Goal: Communication & Community: Answer question/provide support

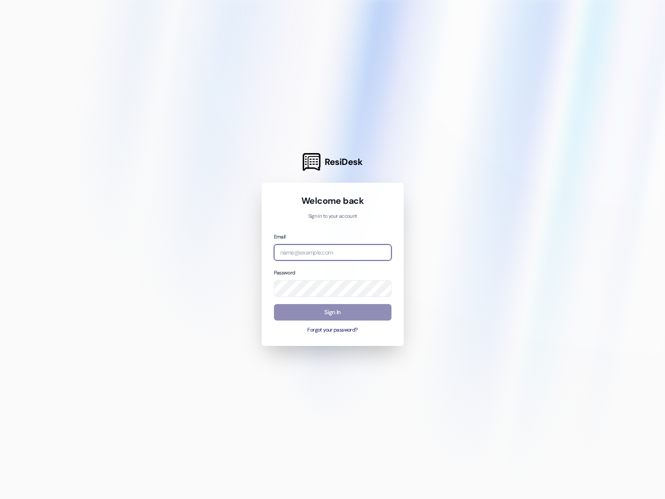
type input "[EMAIL_ADDRESS][DOMAIN_NAME]"
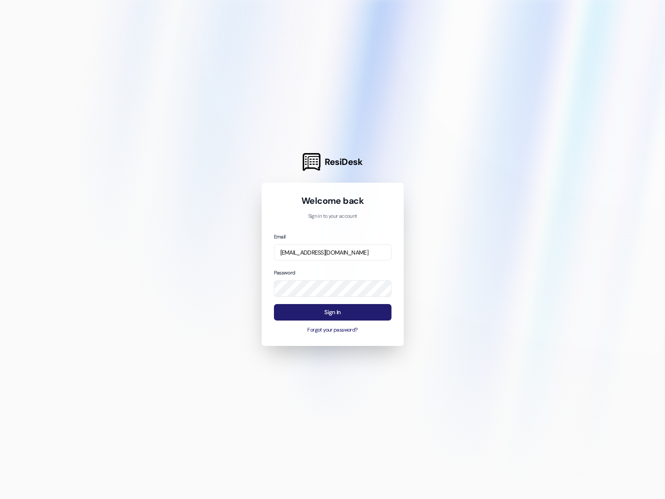
click at [324, 314] on button "Sign In" at bounding box center [333, 312] width 118 height 16
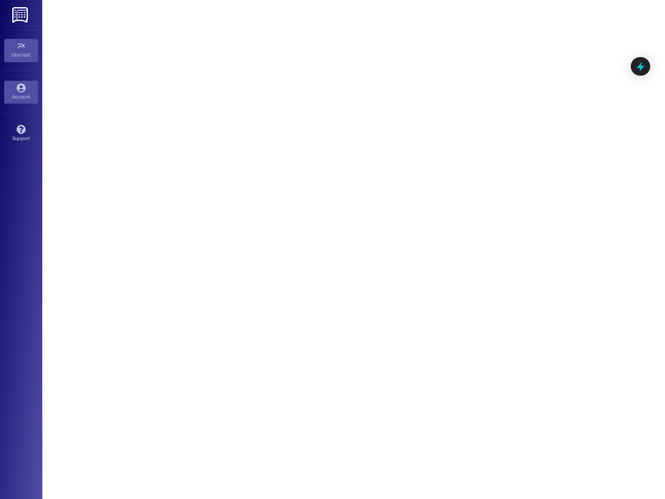
click at [23, 96] on div "Account" at bounding box center [21, 97] width 42 height 8
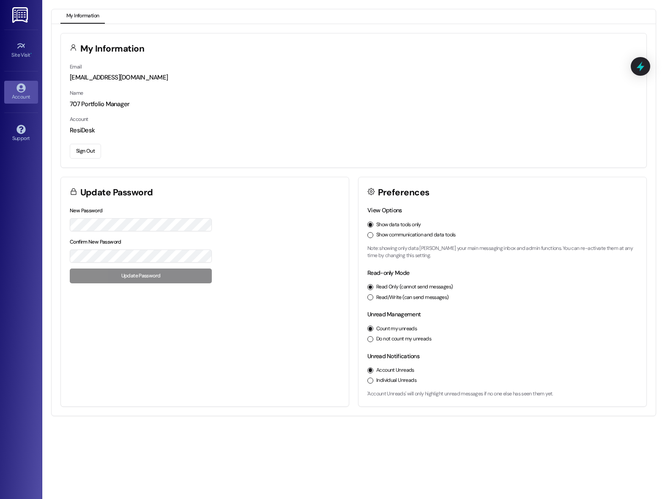
click at [20, 10] on img at bounding box center [20, 15] width 17 height 16
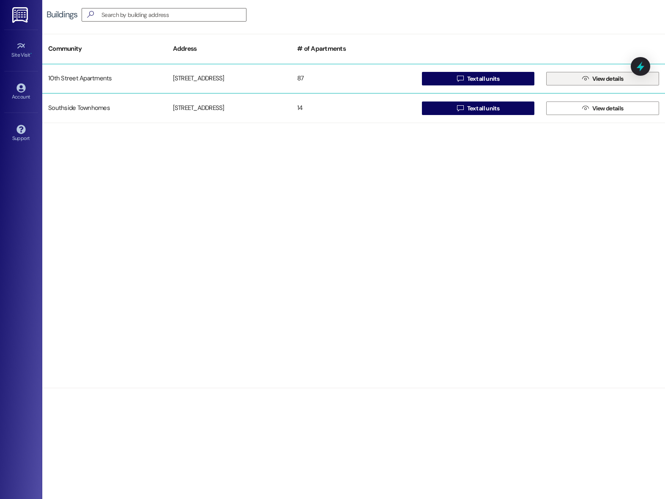
click at [606, 82] on span "View details" at bounding box center [608, 78] width 31 height 9
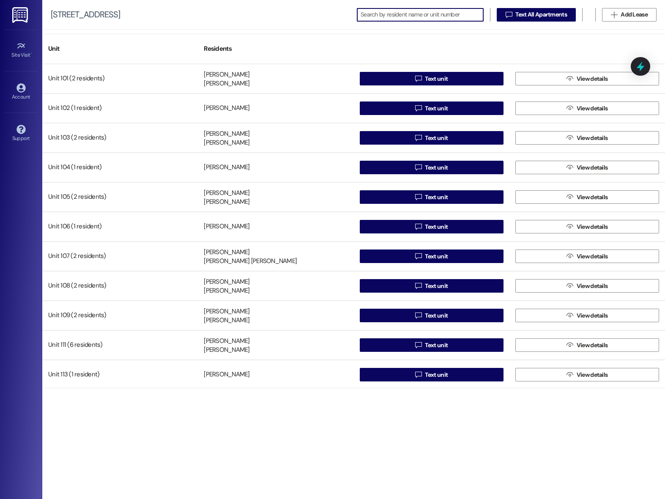
click at [406, 18] on input at bounding box center [422, 15] width 123 height 12
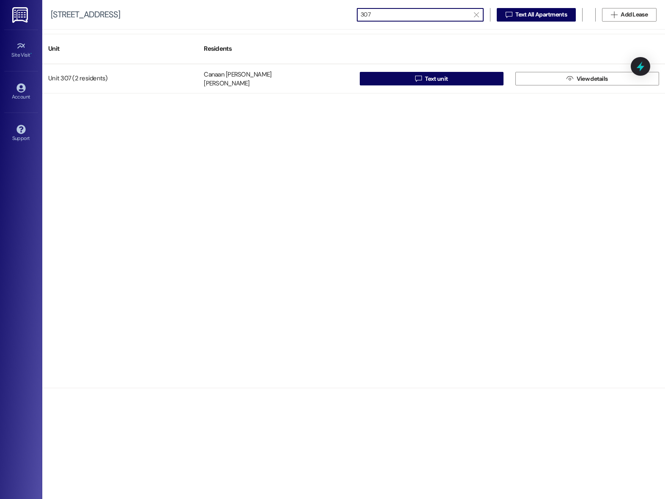
type input "307"
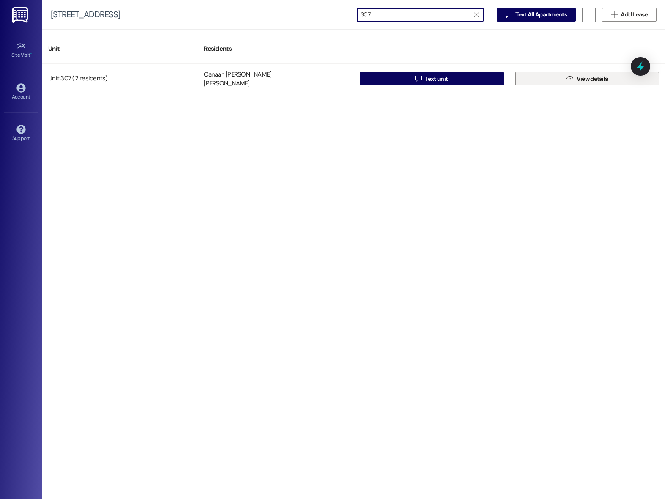
click at [569, 74] on span " View details" at bounding box center [587, 78] width 44 height 13
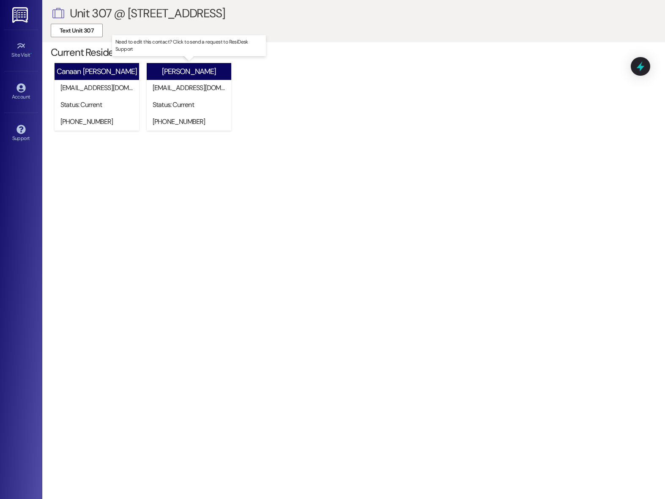
click at [197, 70] on div "[PERSON_NAME]" at bounding box center [189, 71] width 54 height 9
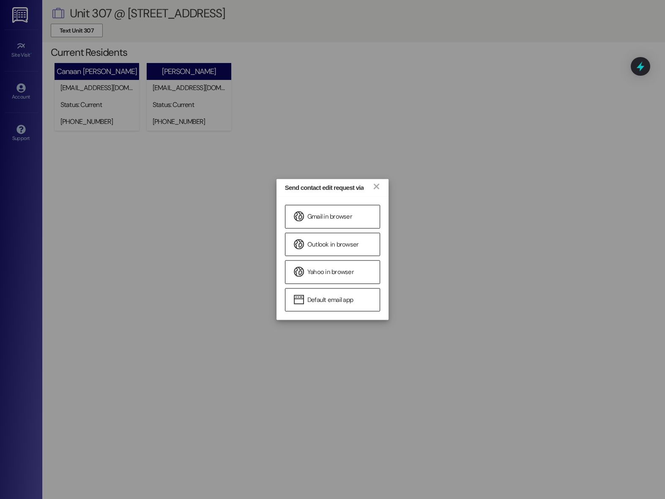
click at [381, 186] on div "Send contact edit request via ×" at bounding box center [333, 187] width 113 height 17
click at [375, 186] on link "×" at bounding box center [376, 185] width 8 height 9
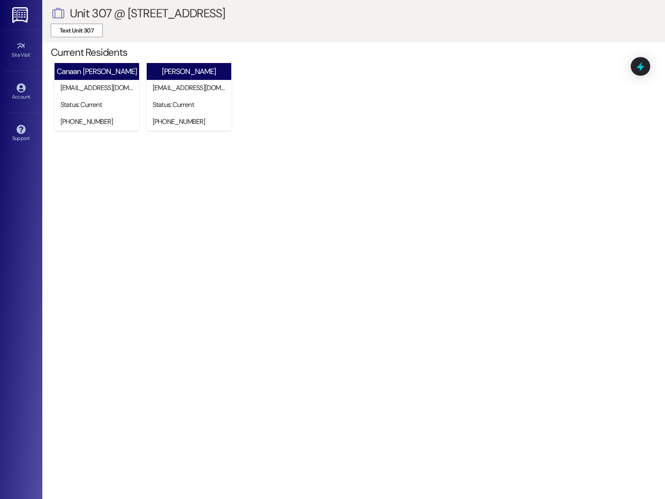
drag, startPoint x: 174, startPoint y: 212, endPoint x: 135, endPoint y: 130, distance: 90.3
click at [173, 209] on div " Unit 307 @ [STREET_ADDRESS] Current Residents [GEOGRAPHIC_DATA][PERSON_NAME][…" at bounding box center [353, 249] width 623 height 499
click at [71, 27] on span "Text Unit 307" at bounding box center [77, 30] width 34 height 9
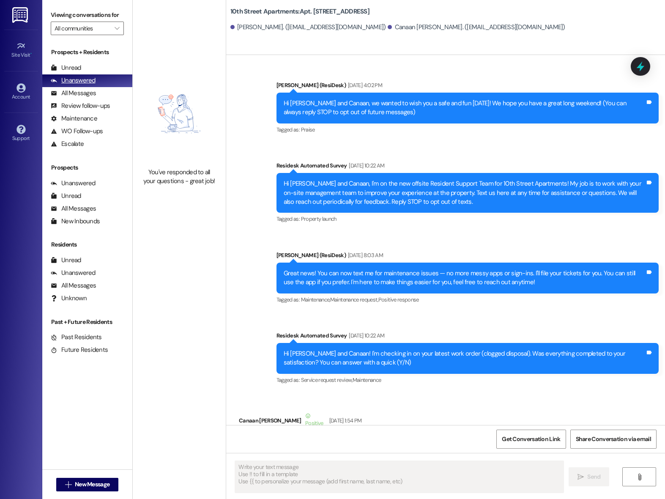
type textarea "Fetching suggested responses. Please feel free to read through the conversation…"
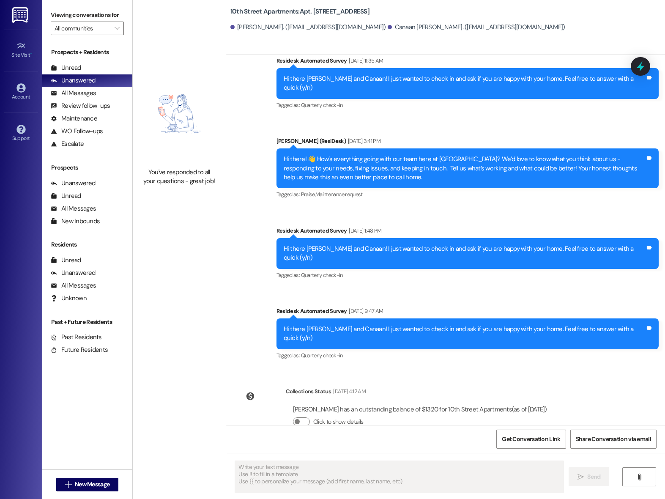
scroll to position [1873, 0]
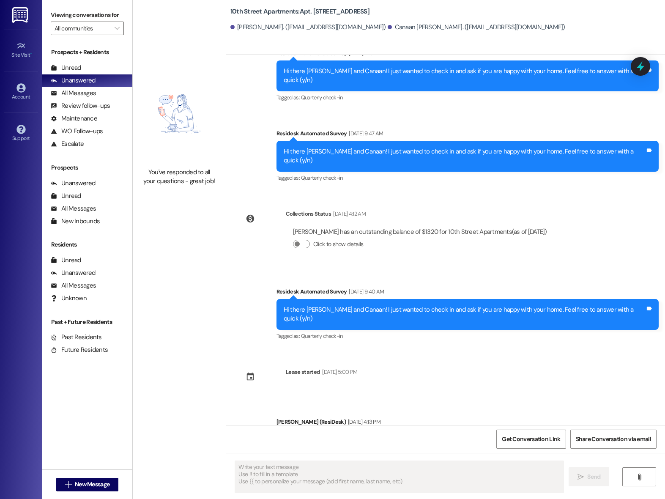
drag, startPoint x: 355, startPoint y: 376, endPoint x: 435, endPoint y: 400, distance: 83.4
click at [435, 429] on div "Hi there! 👋 How’s everything going with our team here at [GEOGRAPHIC_DATA]? We’…" at bounding box center [468, 449] width 382 height 40
drag, startPoint x: 441, startPoint y: 397, endPoint x: 297, endPoint y: 371, distance: 147.0
click at [297, 429] on div "Hi there! 👋 How’s everything going with our team here at [GEOGRAPHIC_DATA]? We’…" at bounding box center [468, 449] width 382 height 40
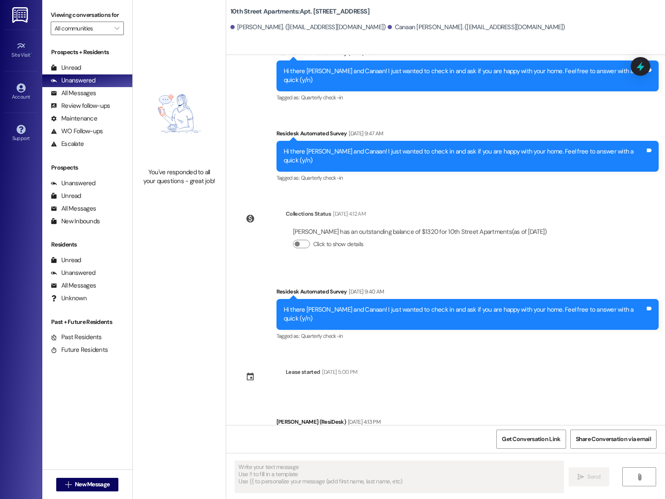
click at [423, 330] on div "Announcement, sent via SMS [PERSON_NAME] (ResiDesk) [DATE] 4:02 PM Hi [PERSON_N…" at bounding box center [445, 240] width 439 height 370
click at [76, 98] on div "All Messages" at bounding box center [73, 93] width 45 height 9
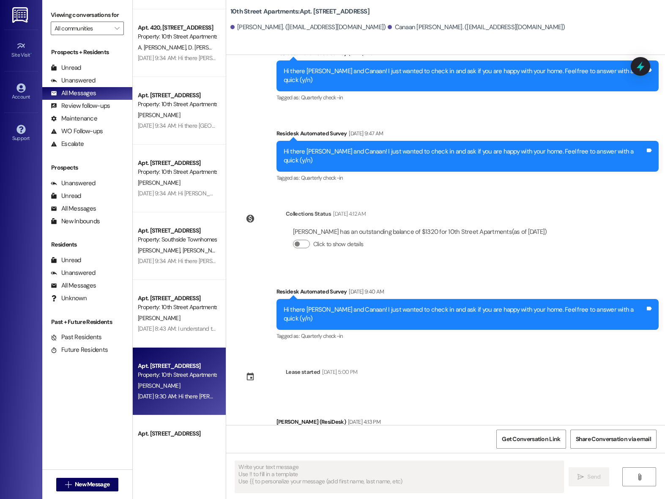
scroll to position [0, 0]
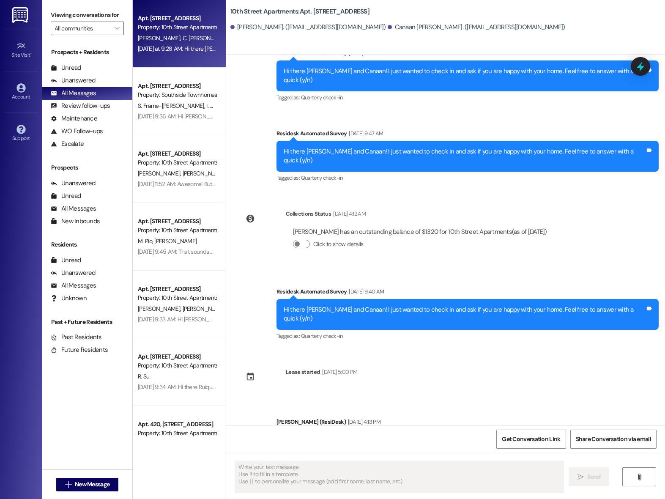
click at [182, 39] on span "C. [PERSON_NAME]" at bounding box center [206, 38] width 49 height 8
type textarea "Fetching suggested responses. Please feel free to read through the conversation…"
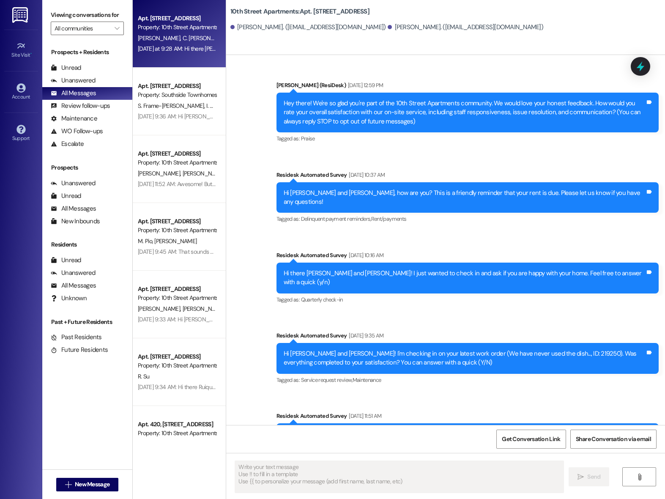
type textarea "Fetching suggested responses. Please feel free to read through the conversation…"
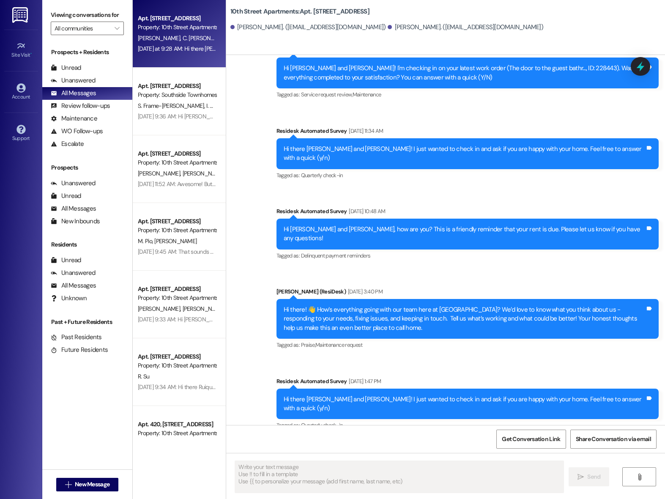
scroll to position [846, 0]
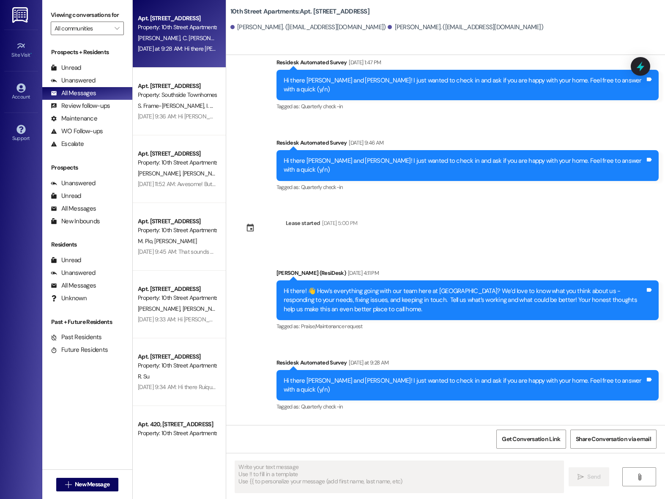
click at [369, 457] on div "[PERSON_NAME] has an outstanding balance of $1950 for 10th Street Apartments (a…" at bounding box center [420, 461] width 254 height 9
click at [393, 457] on div "[PERSON_NAME] has an outstanding balance of $1950 for 10th Street Apartments (a…" at bounding box center [420, 461] width 254 height 9
click at [353, 352] on div "Survey, sent via SMS Residesk Automated Survey [DATE] at 9:28 AM Hi there [PERS…" at bounding box center [467, 386] width 395 height 68
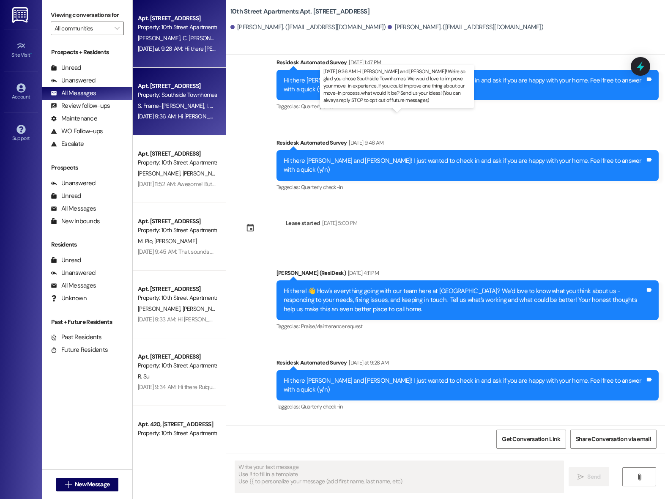
click at [183, 114] on div "[DATE] 9:36 AM: Hi [PERSON_NAME] and [PERSON_NAME]! We're so glad you chose Sou…" at bounding box center [527, 117] width 778 height 8
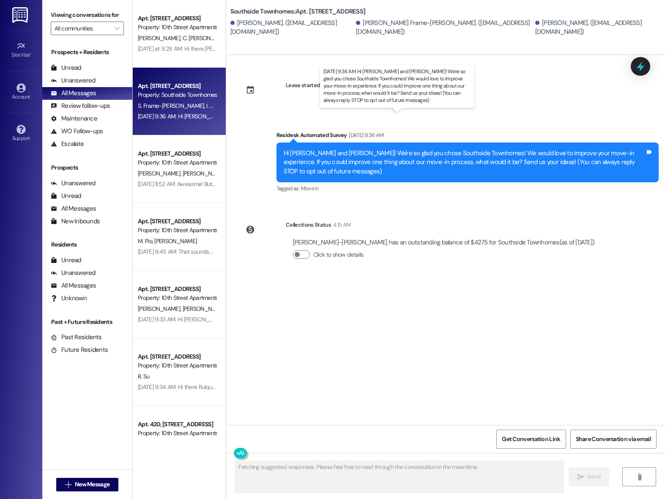
scroll to position [0, 0]
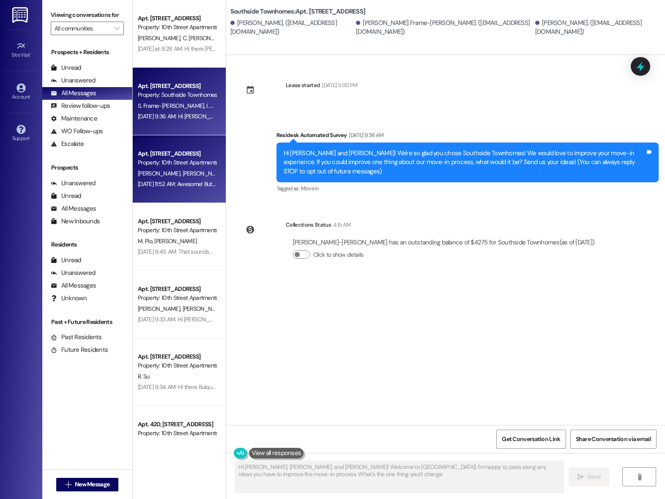
type textarea "Hi [PERSON_NAME], [PERSON_NAME], and [PERSON_NAME]! Welcome to [GEOGRAPHIC_DATA…"
click at [179, 170] on div "[PERSON_NAME] [PERSON_NAME]" at bounding box center [177, 173] width 80 height 11
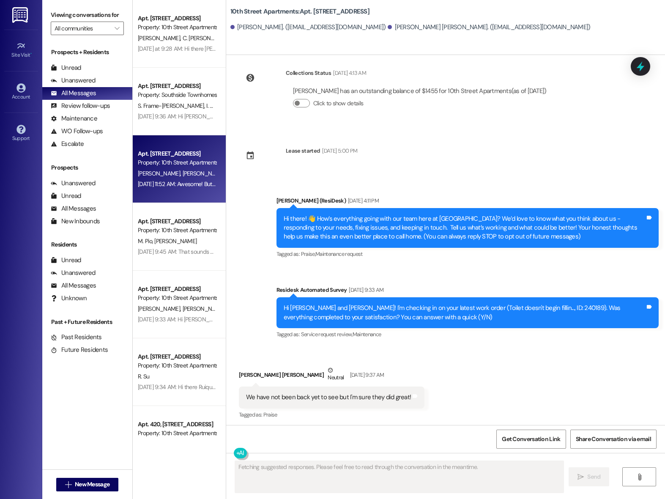
scroll to position [14, 0]
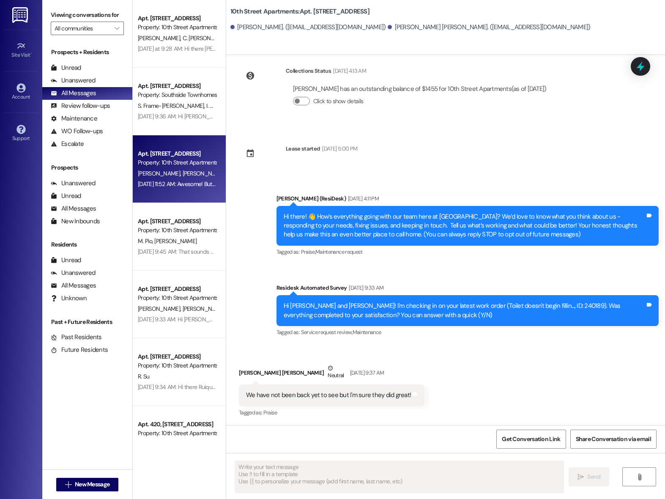
click at [355, 393] on div "We have not been back yet to see but I'm sure they did great!" at bounding box center [328, 395] width 165 height 9
click at [374, 396] on div "We have not been back yet to see but I'm sure they did great!" at bounding box center [328, 395] width 165 height 9
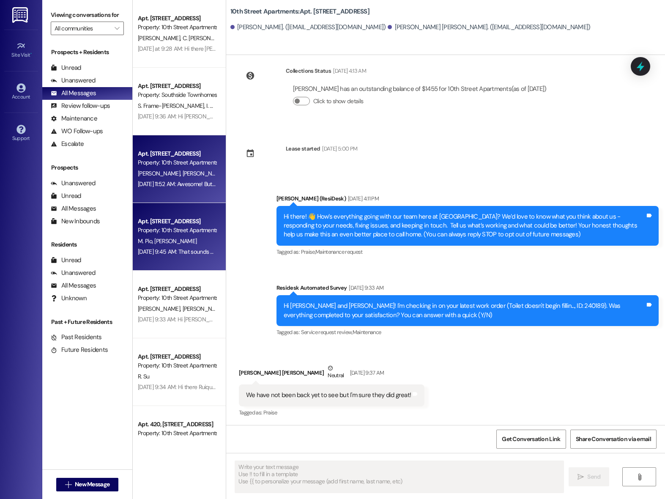
click at [157, 246] on div "[PERSON_NAME] [PERSON_NAME]" at bounding box center [177, 241] width 80 height 11
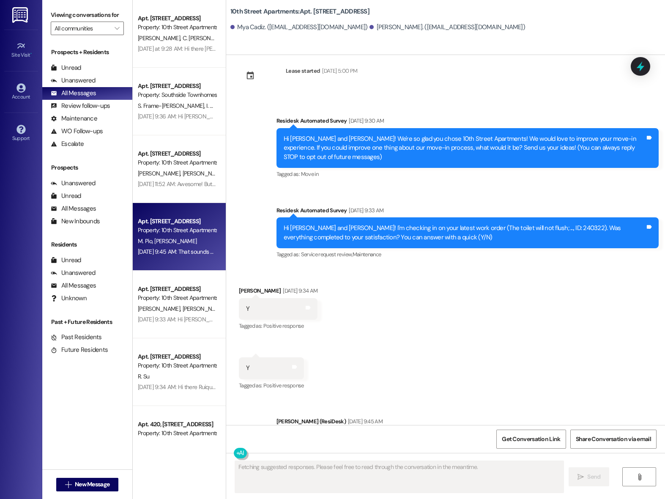
scroll to position [77, 0]
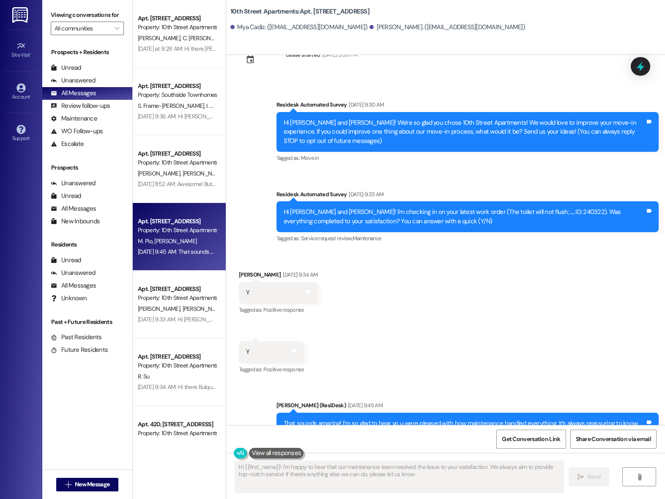
type textarea "Hi {{first_name}}! I'm happy to hear that our maintenance team resolved the iss…"
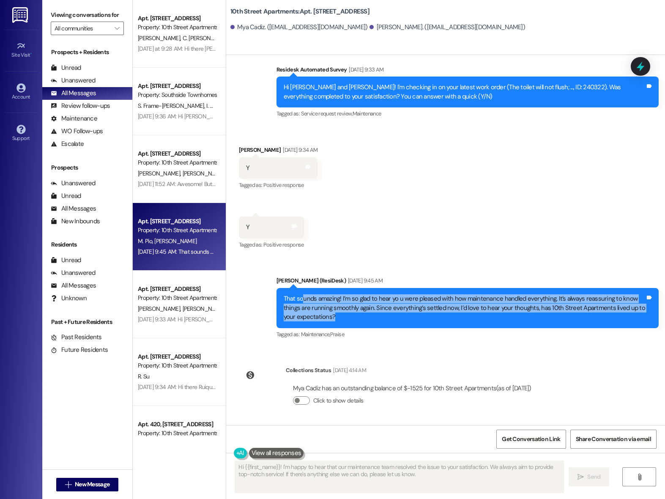
drag, startPoint x: 296, startPoint y: 299, endPoint x: 405, endPoint y: 327, distance: 112.9
click at [405, 327] on div "That sounds amazing! I’m so glad to hear yo u were pleased with how maintenance…" at bounding box center [468, 308] width 382 height 40
click at [400, 323] on div "That sounds amazing! I’m so glad to hear yo u were pleased with how maintenance…" at bounding box center [468, 308] width 382 height 40
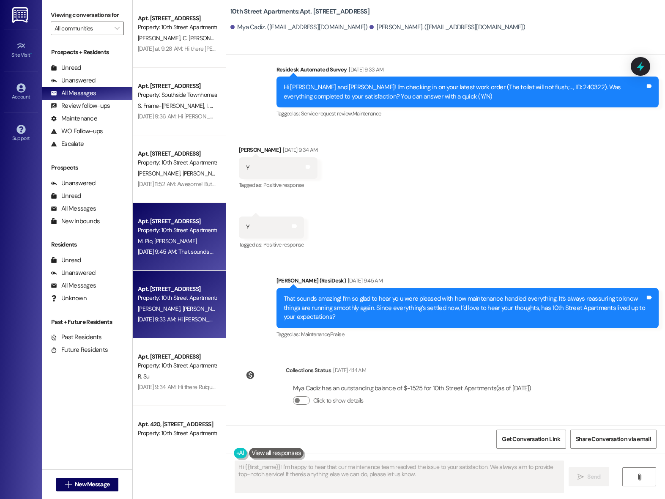
click at [168, 298] on div "Property: 10th Street Apartments" at bounding box center [177, 298] width 78 height 9
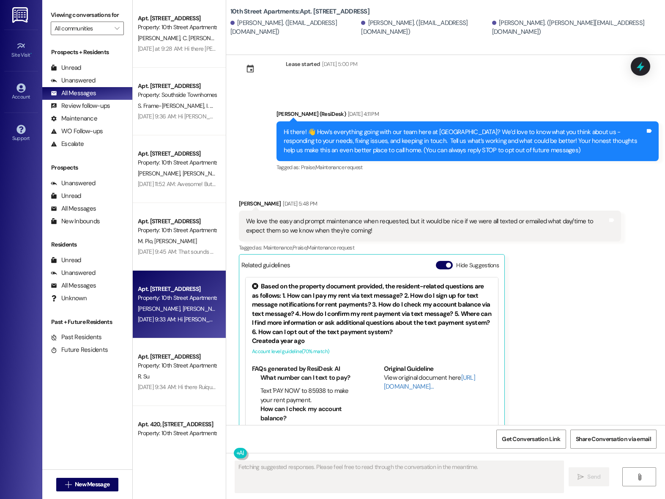
scroll to position [0, 0]
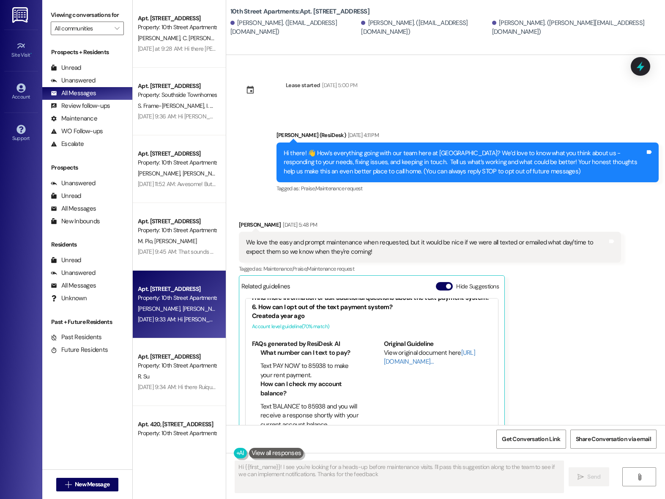
type textarea "Hi {{first_name}}! I see you're looking for a heads-up before maintenance visit…"
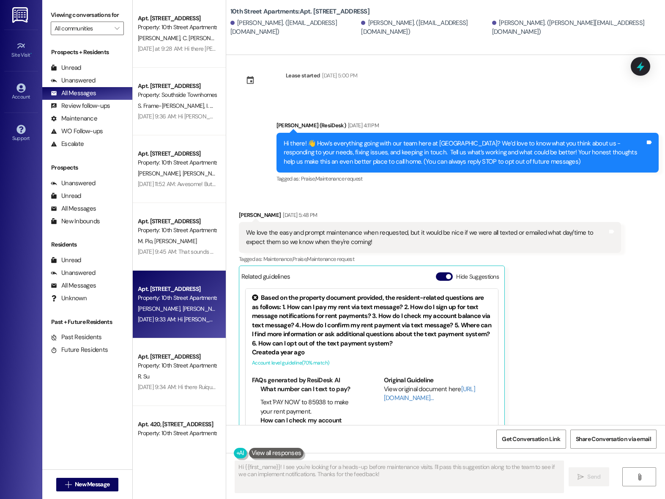
scroll to position [547, 0]
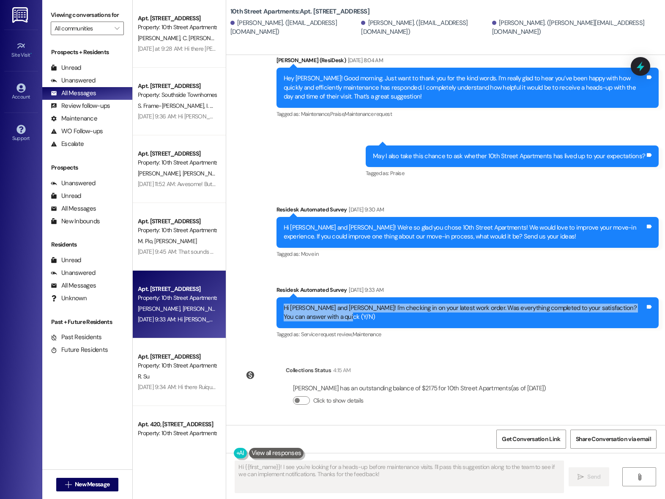
drag, startPoint x: 277, startPoint y: 307, endPoint x: 320, endPoint y: 327, distance: 47.9
click at [320, 327] on div "Hi [PERSON_NAME] and [PERSON_NAME]! I'm checking in on your latest work order. …" at bounding box center [468, 312] width 382 height 31
click at [319, 326] on div "Hi [PERSON_NAME] and [PERSON_NAME]! I'm checking in on your latest work order. …" at bounding box center [468, 312] width 382 height 31
drag, startPoint x: 321, startPoint y: 326, endPoint x: 294, endPoint y: 305, distance: 34.2
click at [283, 305] on div "Hi [PERSON_NAME] and [PERSON_NAME]! I'm checking in on your latest work order. …" at bounding box center [468, 312] width 382 height 31
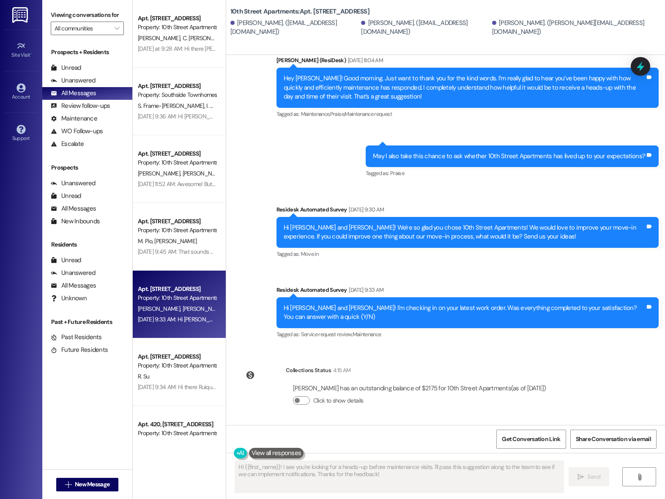
click at [310, 305] on div "Hi [PERSON_NAME] and [PERSON_NAME]! I'm checking in on your latest work order. …" at bounding box center [465, 313] width 362 height 18
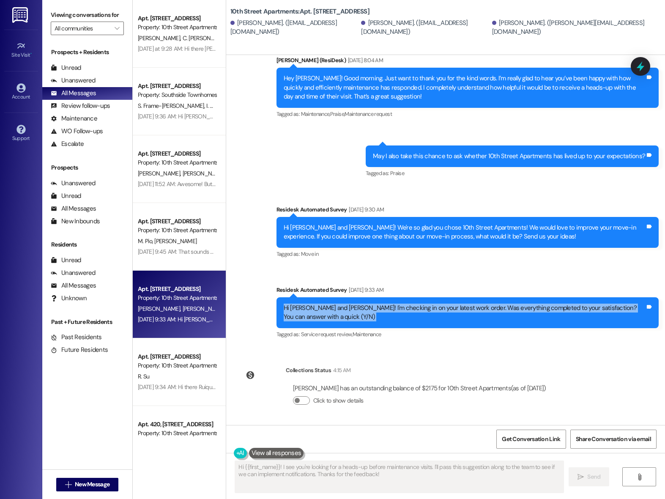
click at [310, 305] on div "Hi [PERSON_NAME] and [PERSON_NAME]! I'm checking in on your latest work order. …" at bounding box center [465, 313] width 362 height 18
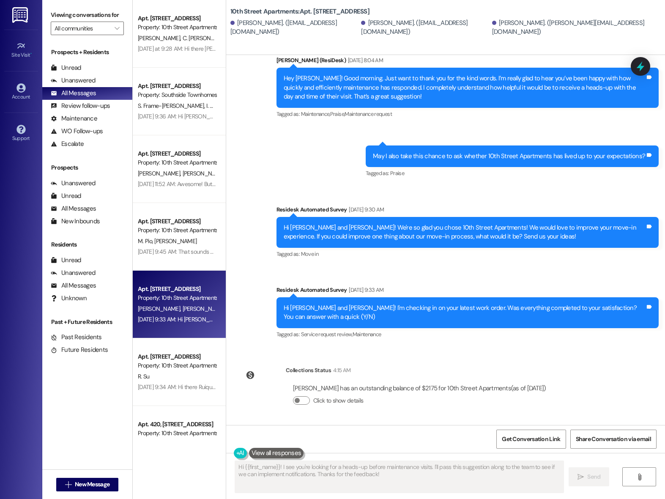
click at [384, 290] on div "[DATE] 9:33 AM" at bounding box center [365, 290] width 37 height 9
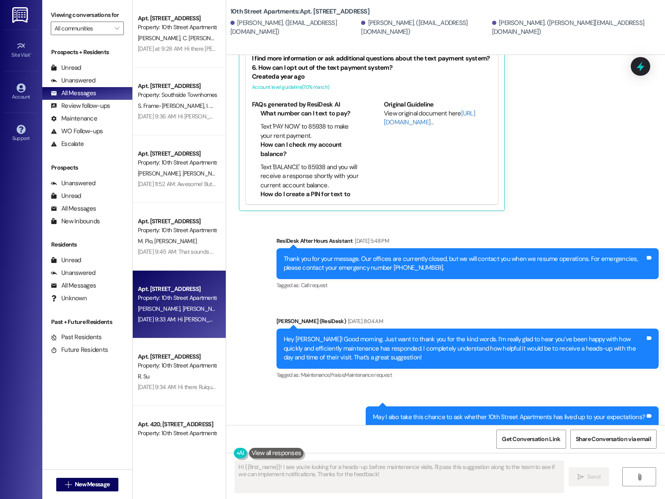
scroll to position [276, 0]
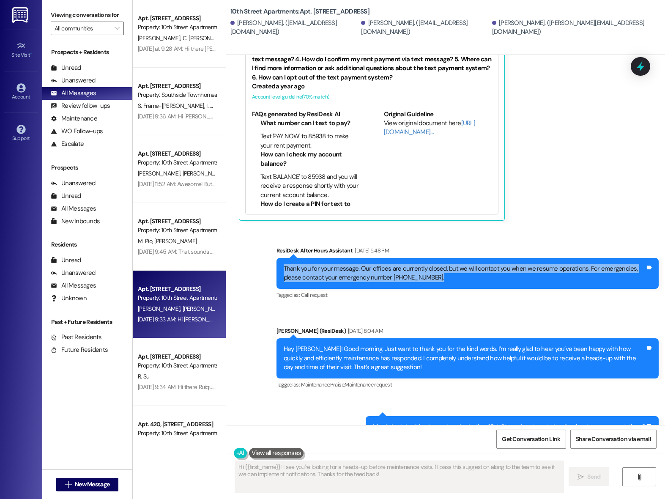
drag, startPoint x: 421, startPoint y: 278, endPoint x: 278, endPoint y: 259, distance: 143.8
click at [278, 259] on div "Thank you for your message. Our offices are currently closed, but we will conta…" at bounding box center [468, 273] width 382 height 31
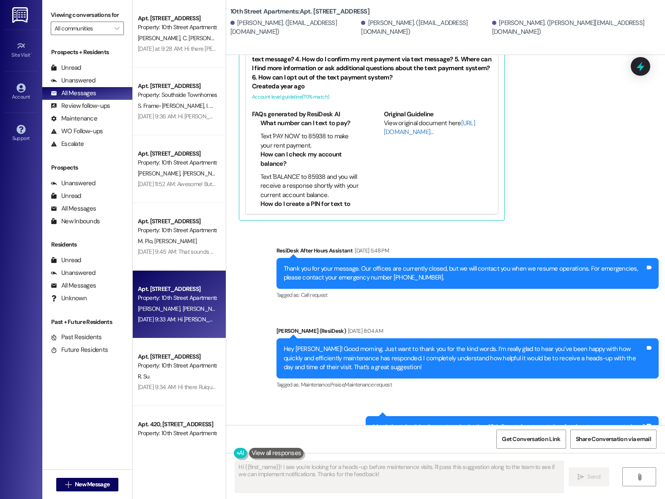
click at [378, 236] on div "Sent via SMS ResiDesk After Hours Assistant [DATE] 5:48 PM Thank you for your m…" at bounding box center [445, 422] width 439 height 390
drag, startPoint x: 383, startPoint y: 361, endPoint x: 327, endPoint y: 355, distance: 55.8
click at [326, 355] on div "Hey [PERSON_NAME]! Good morning. Just want to thank you for the kind words. I’m…" at bounding box center [465, 358] width 362 height 27
click at [327, 355] on div "Hey [PERSON_NAME]! Good morning. Just want to thank you for the kind words. I’m…" at bounding box center [465, 358] width 362 height 27
click at [328, 354] on div "Hey [PERSON_NAME]! Good morning. Just want to thank you for the kind words. I’m…" at bounding box center [465, 358] width 362 height 27
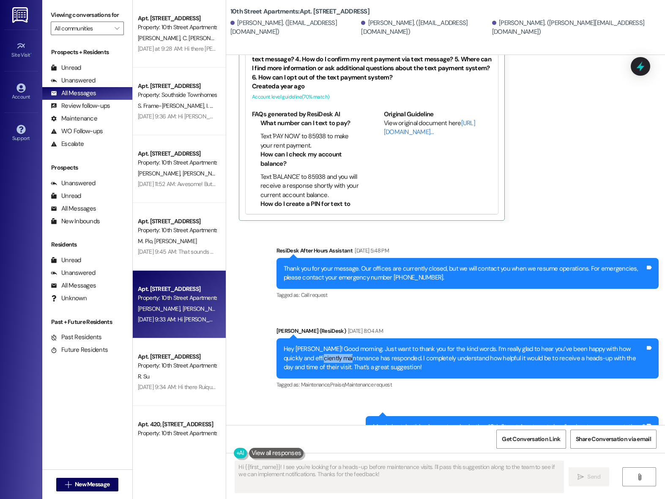
click at [328, 354] on div "Hey [PERSON_NAME]! Good morning. Just want to thank you for the kind words. I’m…" at bounding box center [465, 358] width 362 height 27
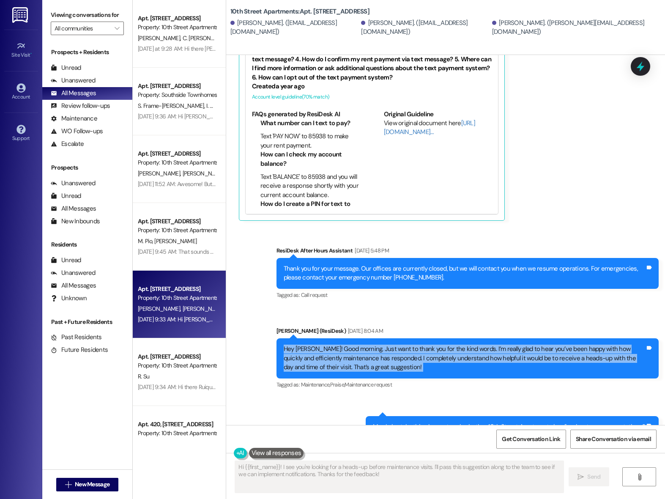
click at [328, 354] on div "Hey [PERSON_NAME]! Good morning. Just want to thank you for the kind words. I’m…" at bounding box center [465, 358] width 362 height 27
click at [379, 355] on div "Hey [PERSON_NAME]! Good morning. Just want to thank you for the kind words. I’m…" at bounding box center [465, 358] width 362 height 27
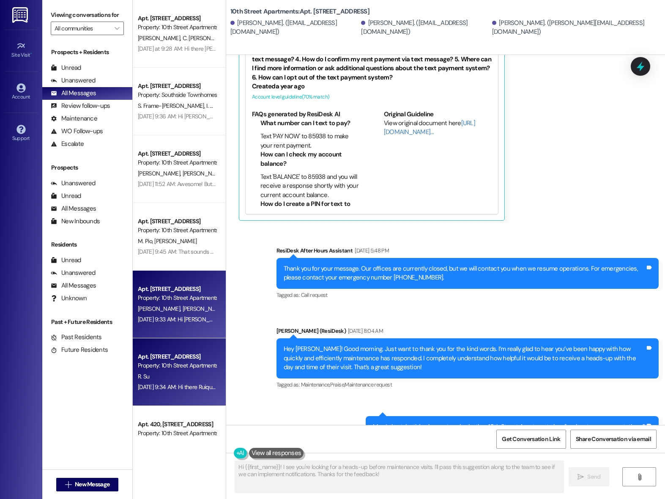
click at [180, 369] on div "Property: 10th Street Apartments" at bounding box center [177, 365] width 78 height 9
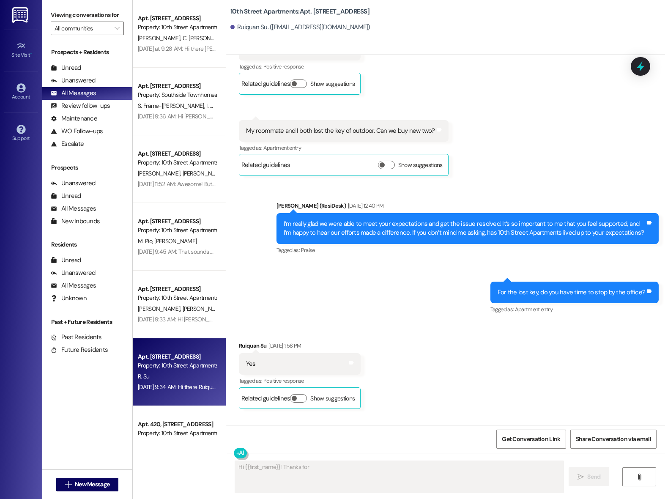
scroll to position [1584, 0]
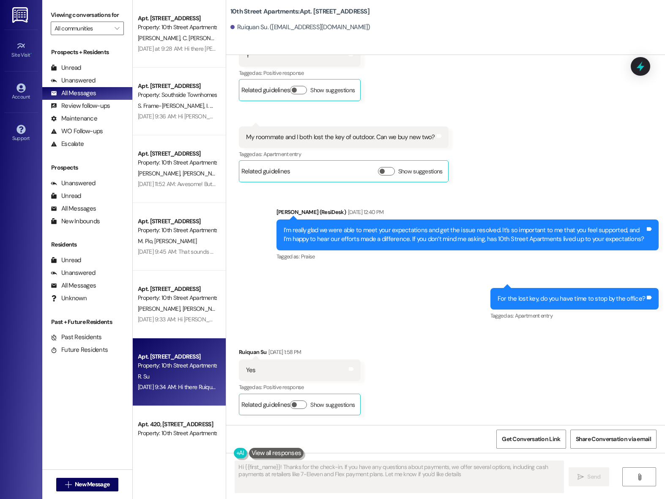
type textarea "Hi {{first_name}}! Thanks for the check-in. If you have any questions about pay…"
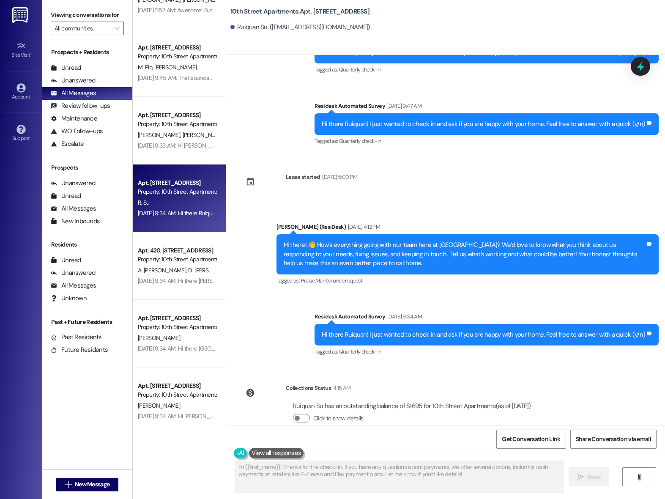
scroll to position [201, 0]
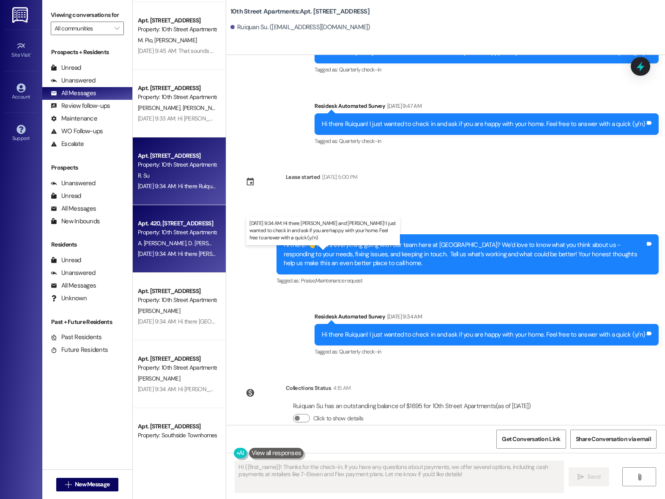
click at [175, 253] on div "[DATE] 9:34 AM: Hi there [PERSON_NAME] and [PERSON_NAME]! I just wanted to chec…" at bounding box center [345, 254] width 414 height 8
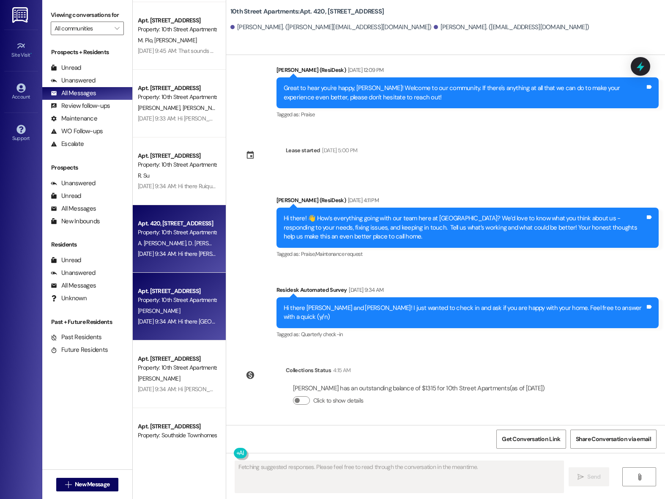
scroll to position [1500, 0]
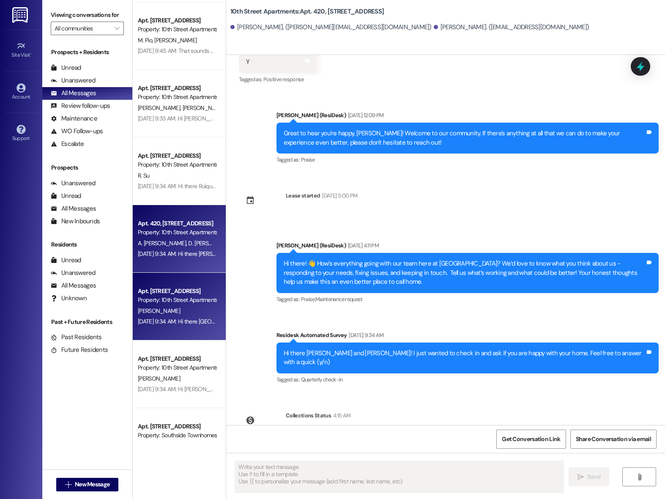
click at [159, 313] on div "[PERSON_NAME]" at bounding box center [177, 311] width 80 height 11
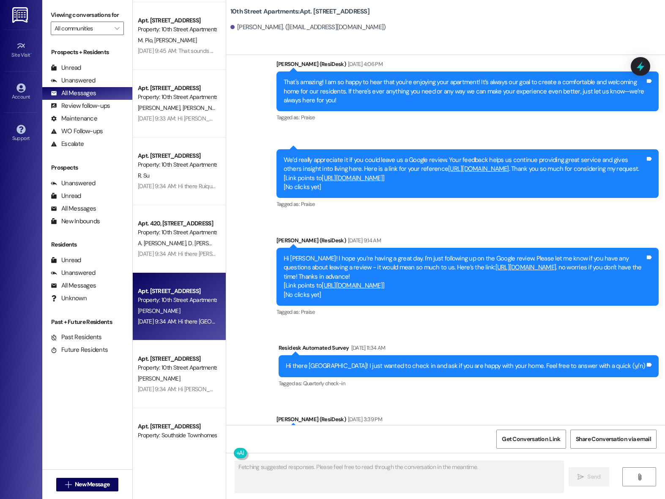
scroll to position [1131, 0]
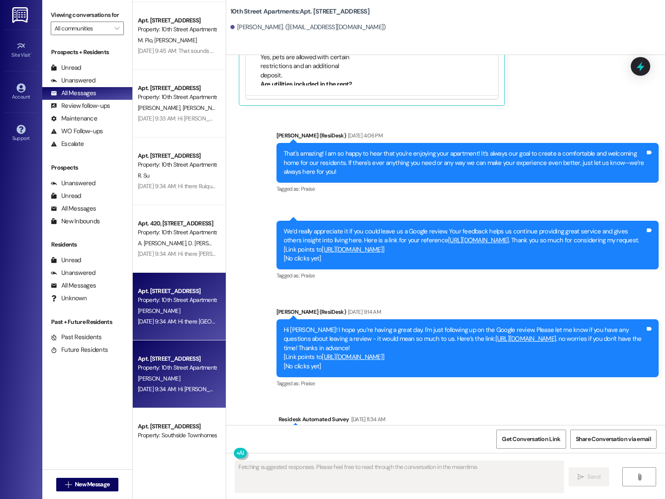
click at [165, 363] on div "Property: 10th Street Apartments" at bounding box center [177, 367] width 78 height 9
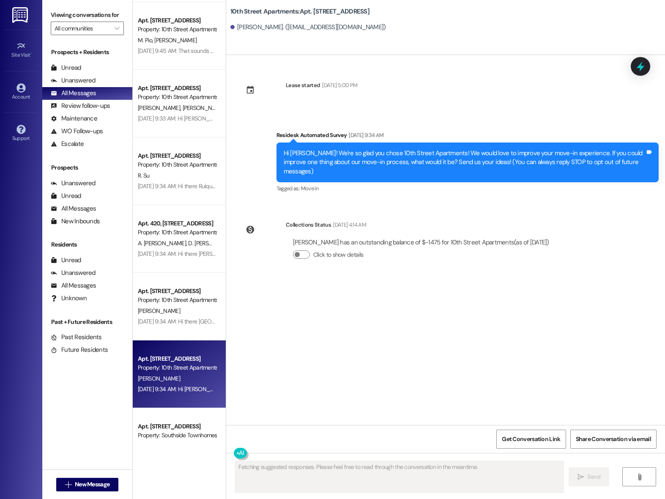
scroll to position [0, 0]
click at [176, 416] on div "Apt. [STREET_ADDRESS] Property: Southside Townhomes [PERSON_NAME] [PERSON_NAME]…" at bounding box center [179, 442] width 93 height 68
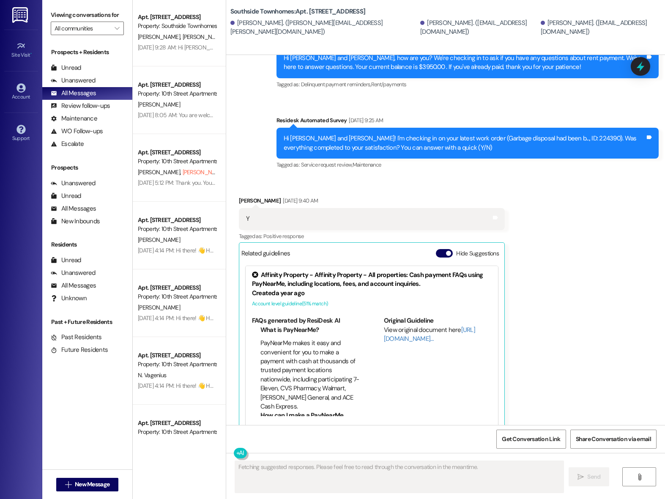
scroll to position [886, 0]
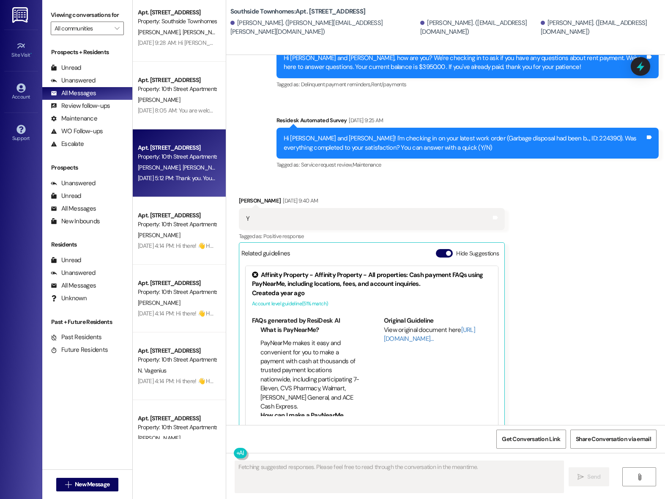
click at [159, 184] on div "Apt. [STREET_ADDRESS] Property: 10th Street Apartments [PERSON_NAME] [PERSON_NA…" at bounding box center [179, 163] width 93 height 68
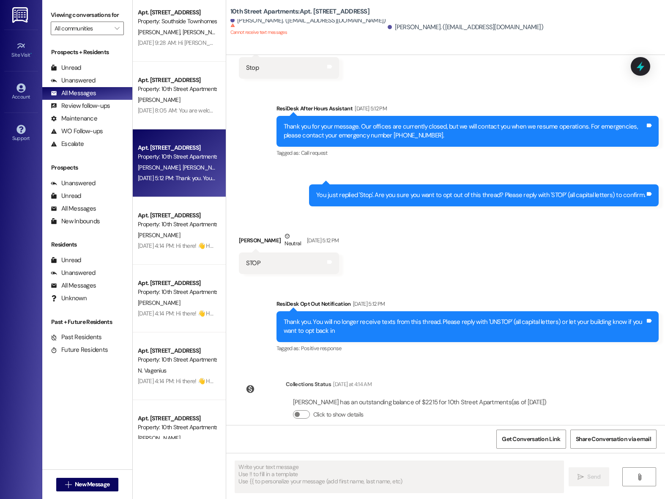
scroll to position [522, 0]
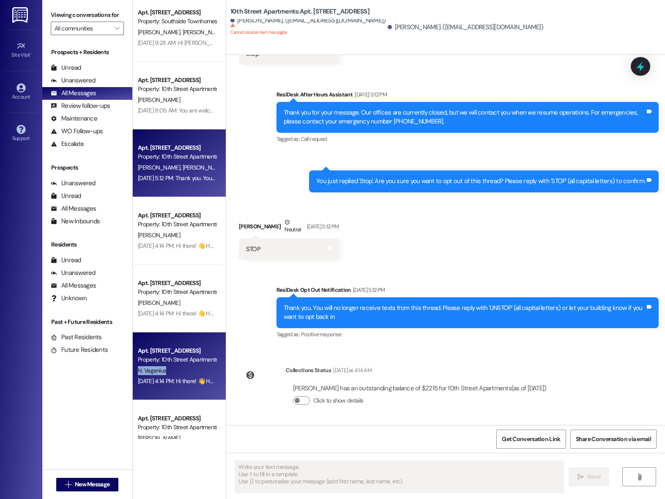
click at [174, 366] on div "N. Vagenius" at bounding box center [177, 371] width 80 height 11
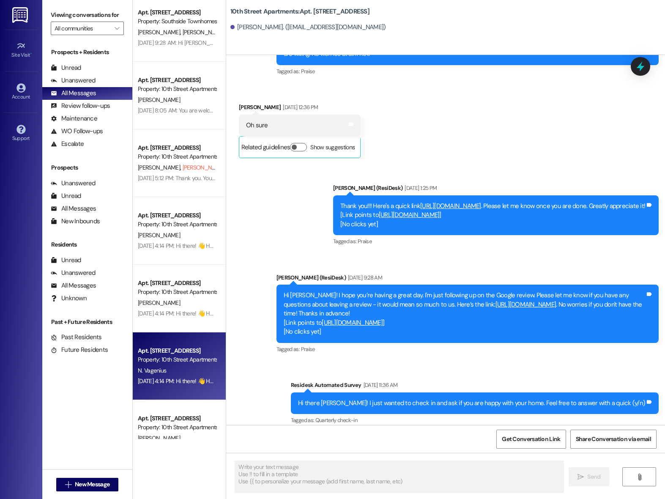
scroll to position [1352, 0]
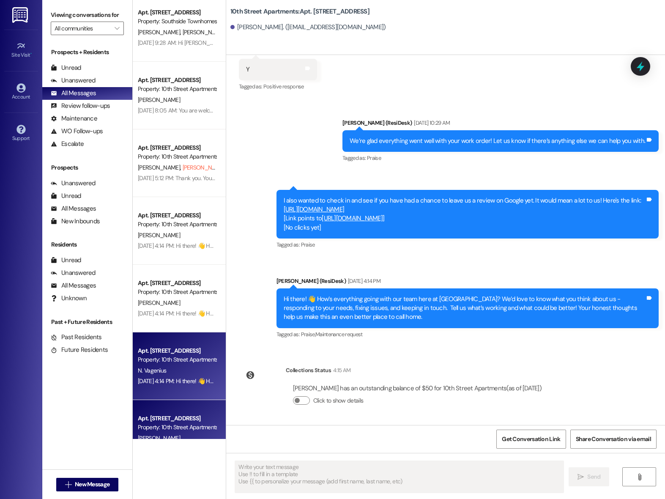
click at [186, 418] on div "Apt. [STREET_ADDRESS]" at bounding box center [177, 418] width 78 height 9
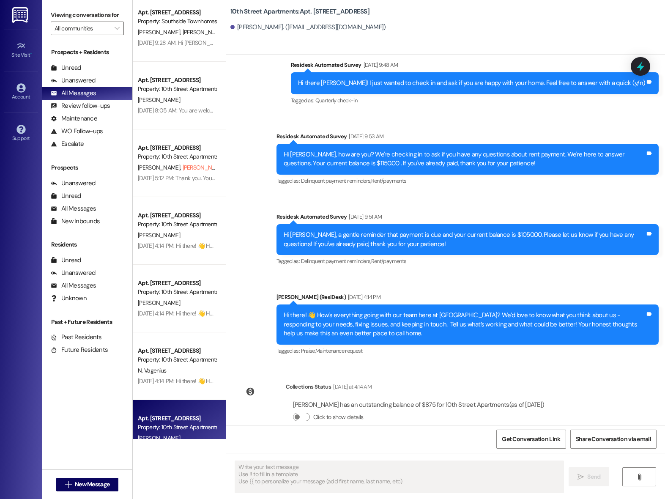
scroll to position [399, 0]
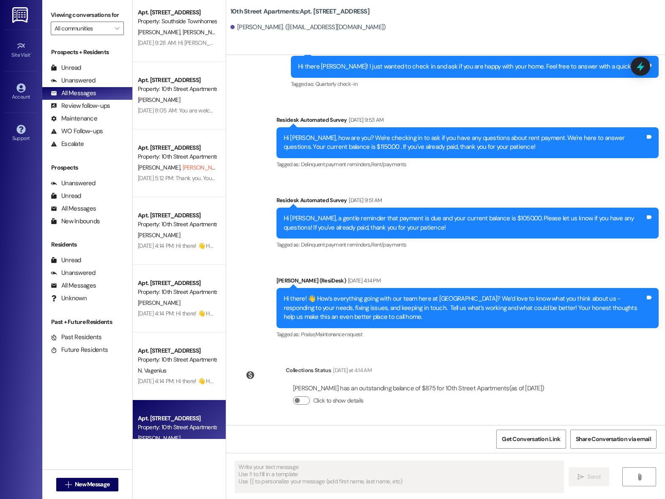
click at [457, 389] on div "[PERSON_NAME] has an outstanding balance of $875 for 10th Street Apartments (as…" at bounding box center [418, 388] width 251 height 9
click at [514, 363] on div "Collections Status [DATE] at 4:14 AM [PERSON_NAME] has an outstanding balance o…" at bounding box center [395, 392] width 325 height 65
